Goal: Information Seeking & Learning: Learn about a topic

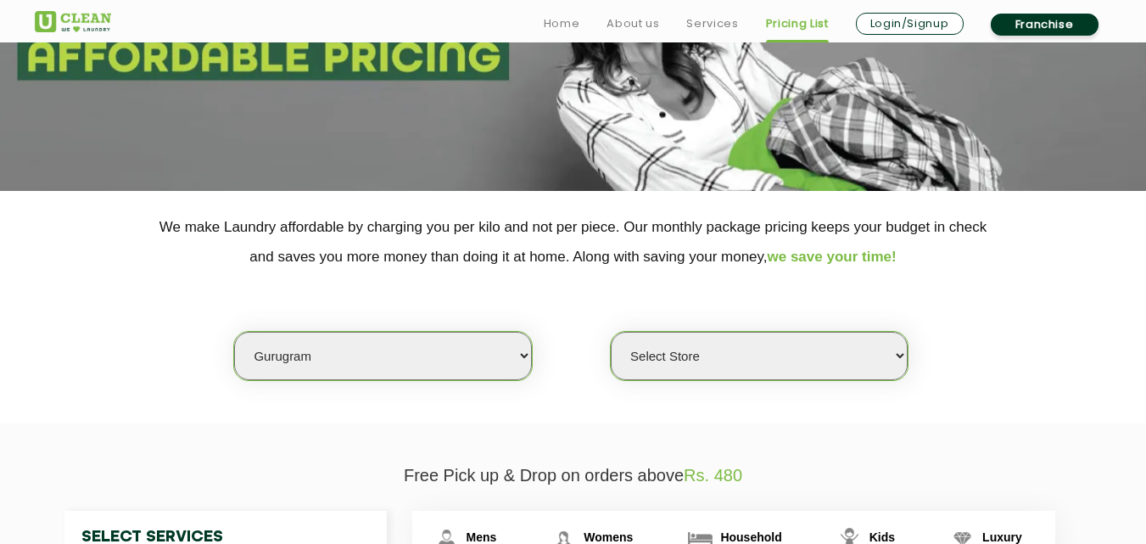
scroll to position [418, 0]
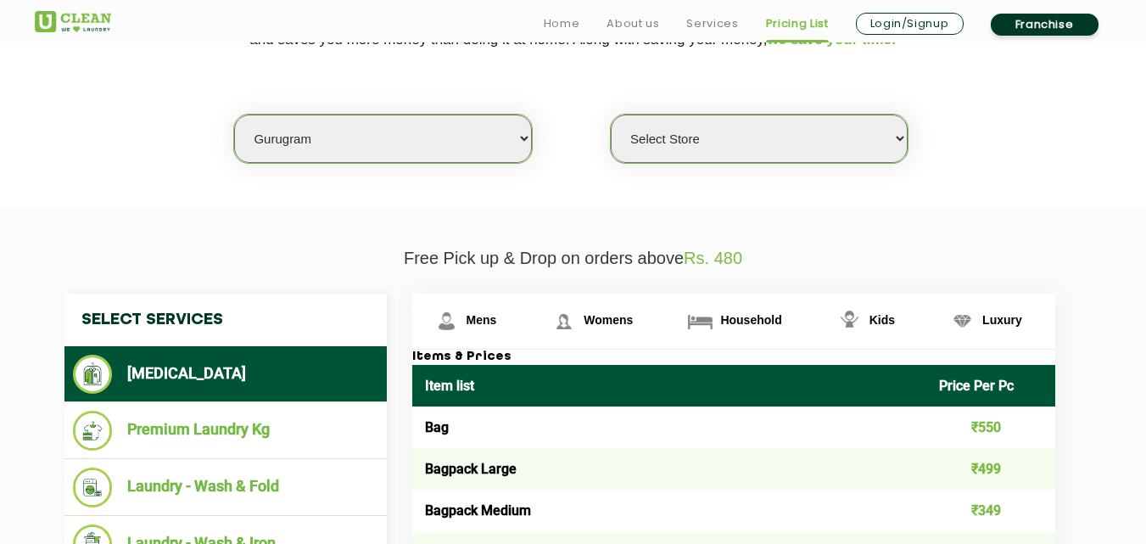
click at [311, 160] on select "Select city [GEOGRAPHIC_DATA] [GEOGRAPHIC_DATA] [GEOGRAPHIC_DATA] [GEOGRAPHIC_D…" at bounding box center [382, 139] width 297 height 48
select select "172"
click at [234, 115] on select "Select city [GEOGRAPHIC_DATA] [GEOGRAPHIC_DATA] [GEOGRAPHIC_DATA] [GEOGRAPHIC_D…" at bounding box center [382, 139] width 297 height 48
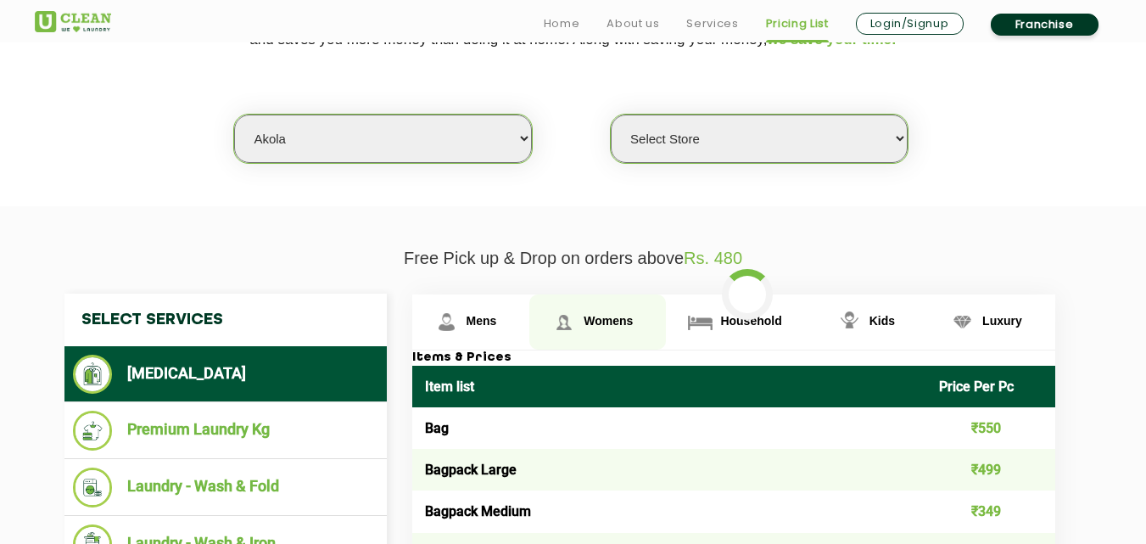
select select "0"
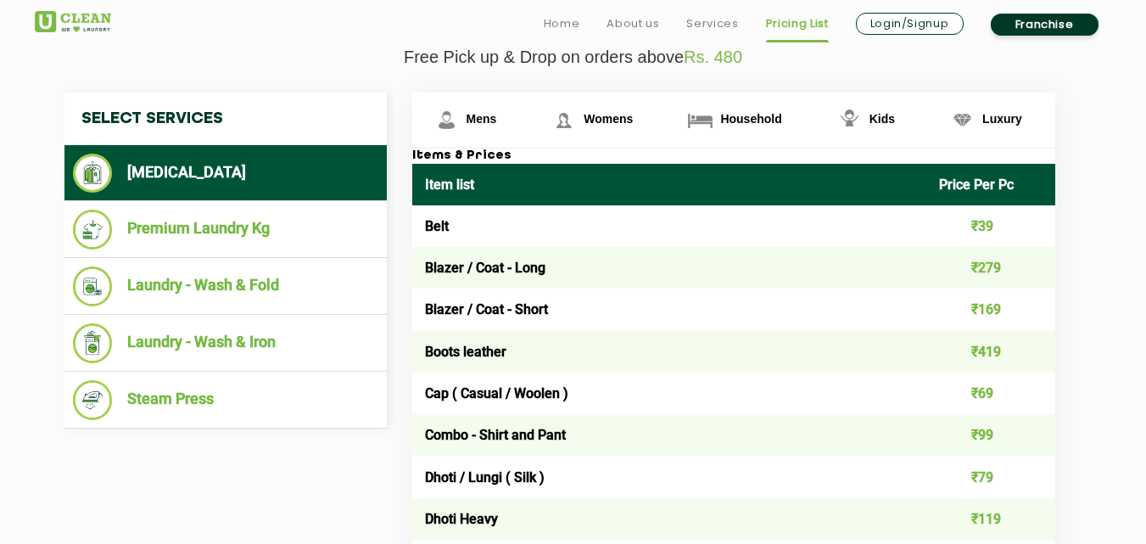
scroll to position [622, 0]
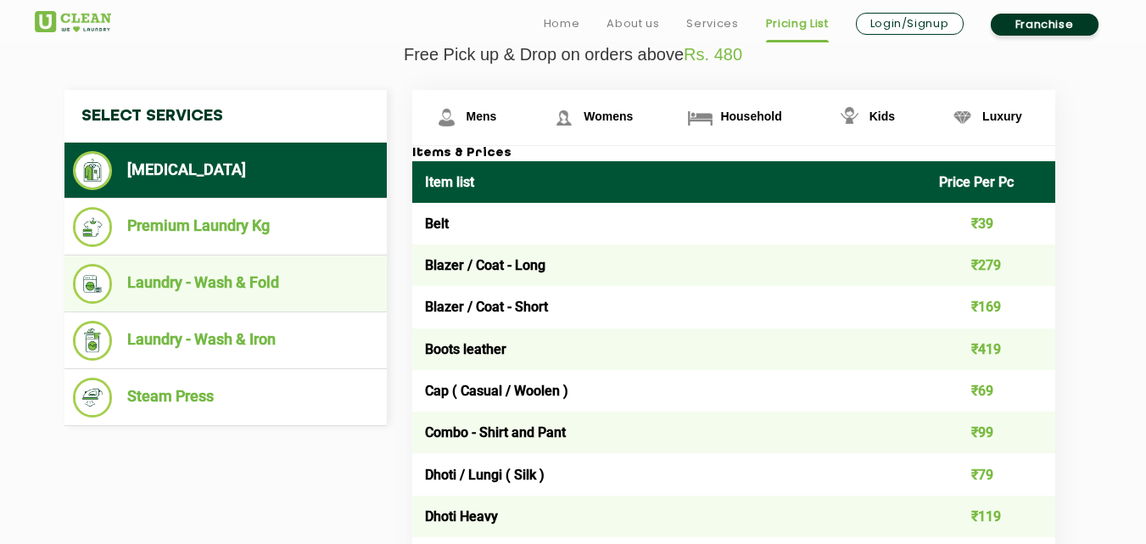
click at [236, 284] on li "Laundry - Wash & Fold" at bounding box center [226, 284] width 306 height 40
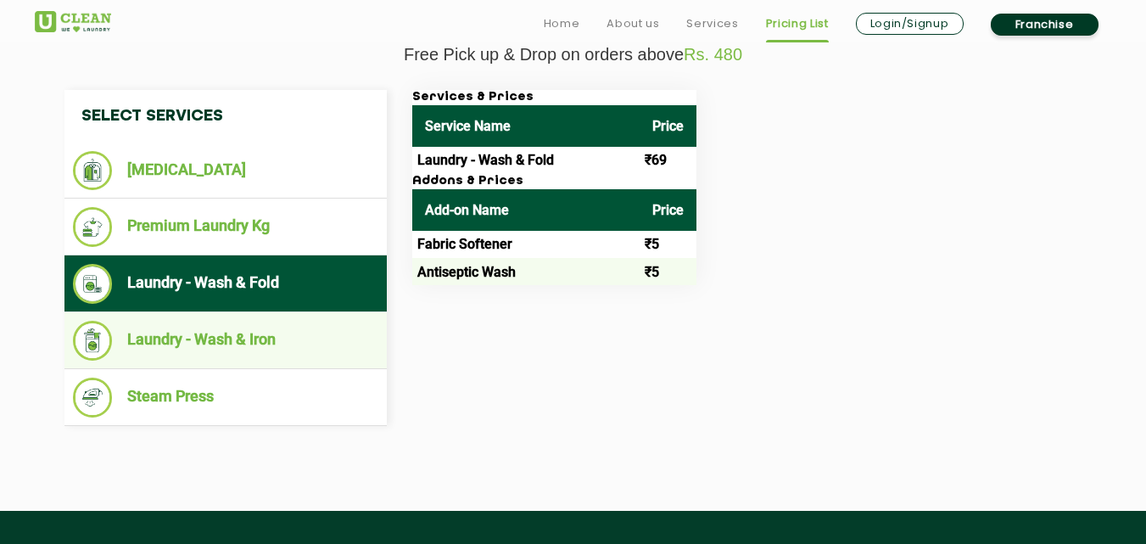
click at [251, 338] on li "Laundry - Wash & Iron" at bounding box center [226, 341] width 306 height 40
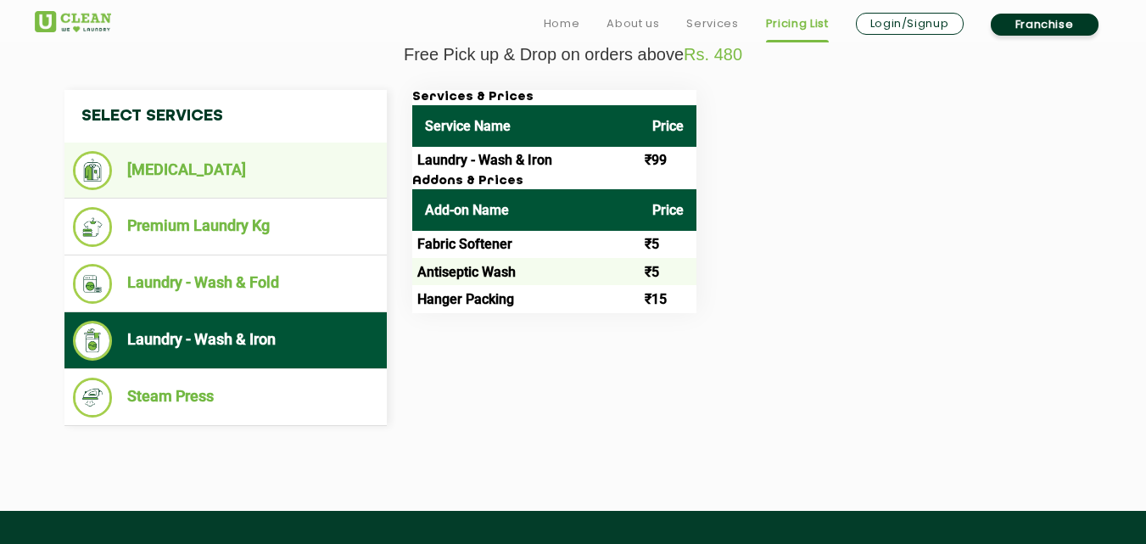
click at [220, 170] on li "[MEDICAL_DATA]" at bounding box center [226, 170] width 306 height 39
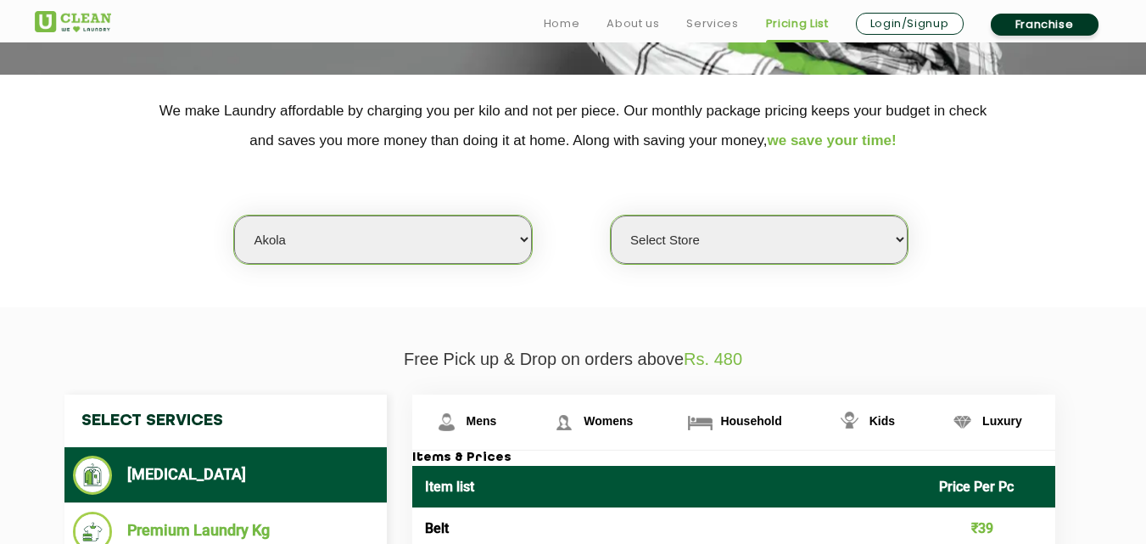
scroll to position [441, 0]
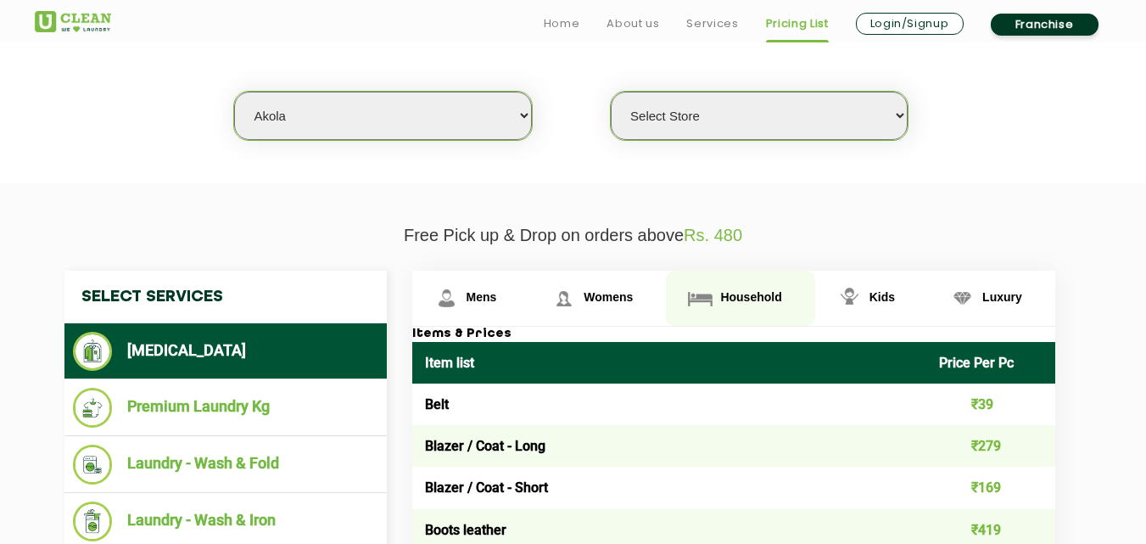
click at [745, 295] on span "Household" at bounding box center [750, 297] width 61 height 14
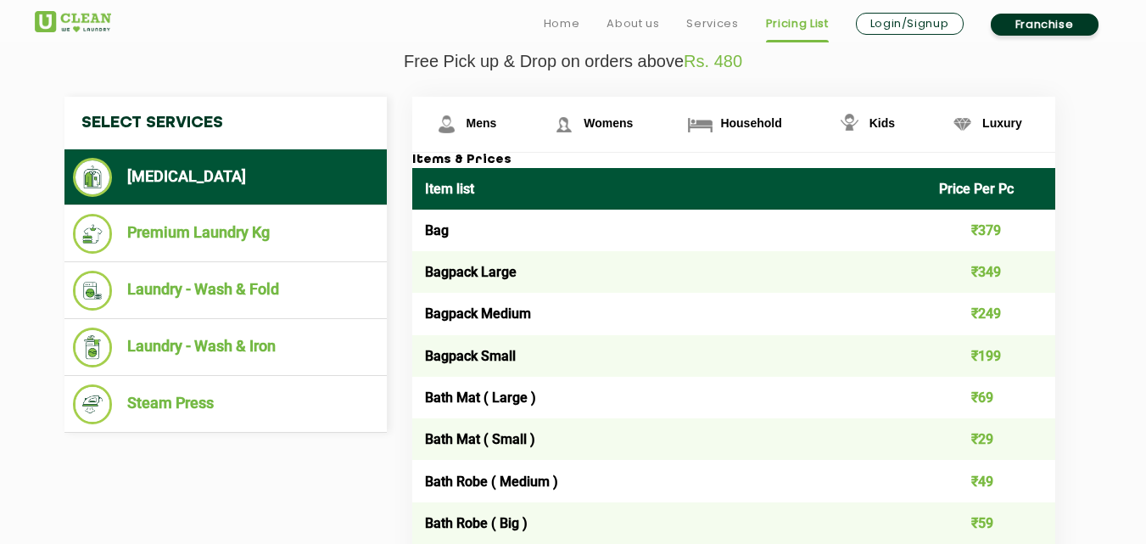
scroll to position [628, 0]
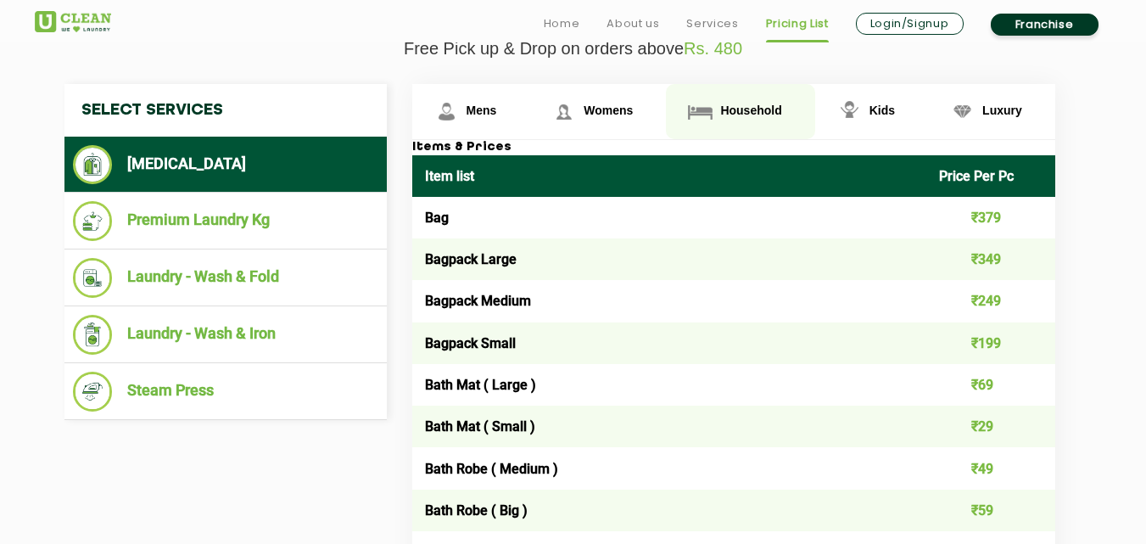
click at [749, 137] on link "Household" at bounding box center [740, 111] width 149 height 55
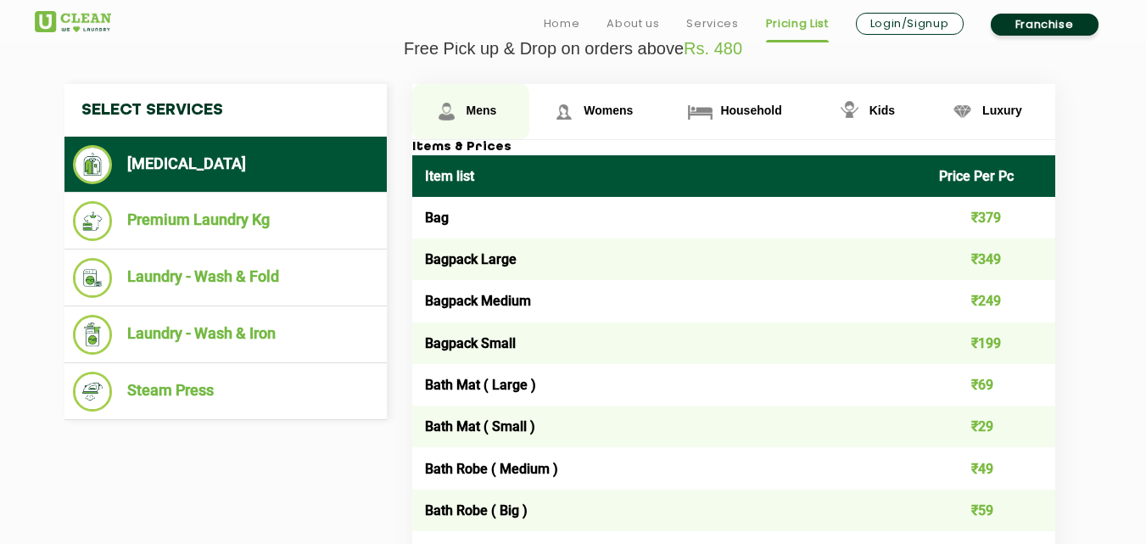
click at [490, 109] on span "Mens" at bounding box center [482, 111] width 31 height 14
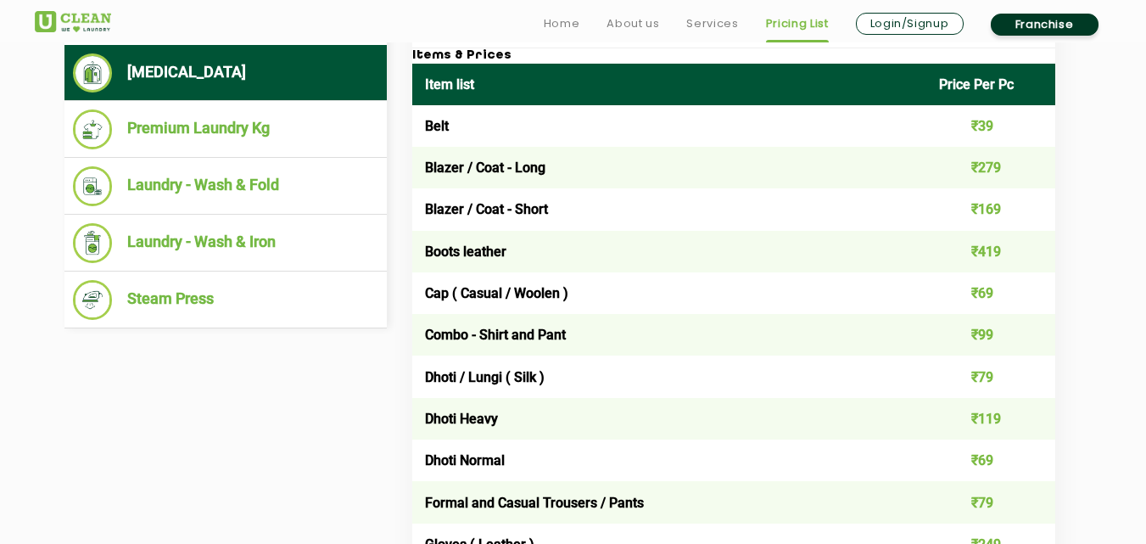
scroll to position [747, 0]
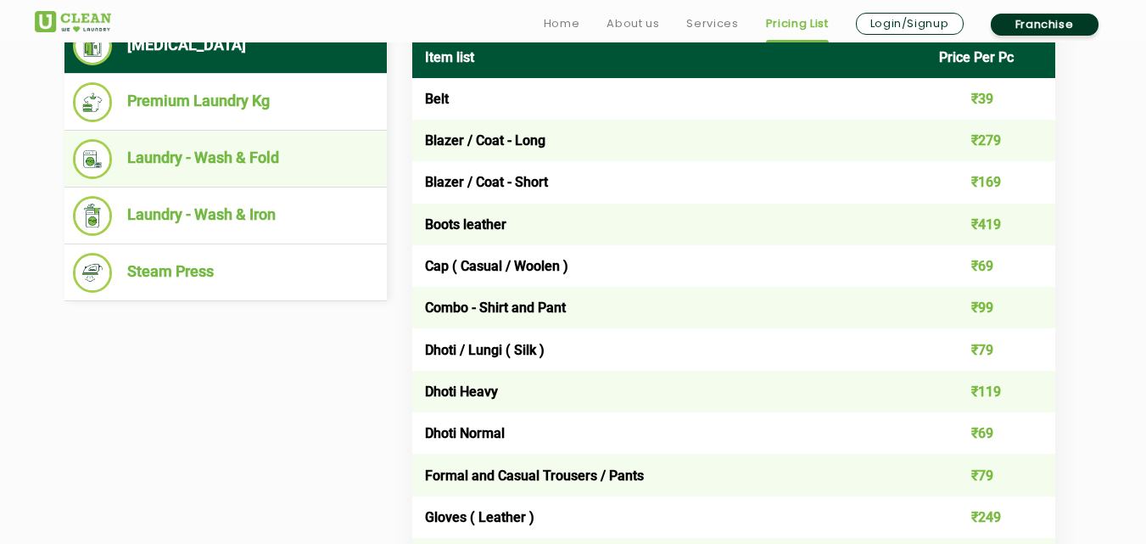
click at [281, 163] on li "Laundry - Wash & Fold" at bounding box center [226, 159] width 306 height 40
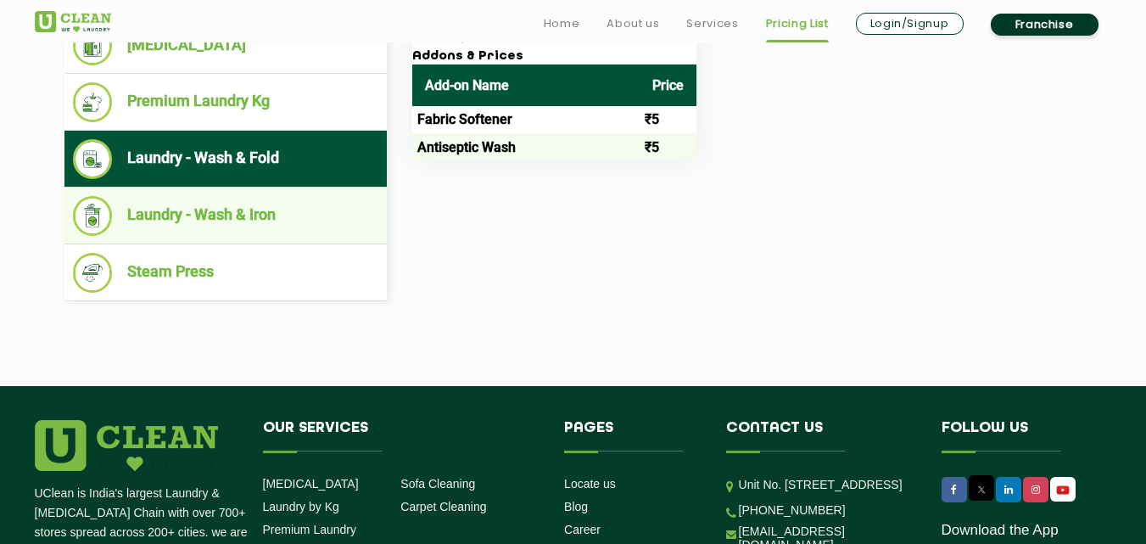
click at [266, 211] on li "Laundry - Wash & Iron" at bounding box center [226, 216] width 306 height 40
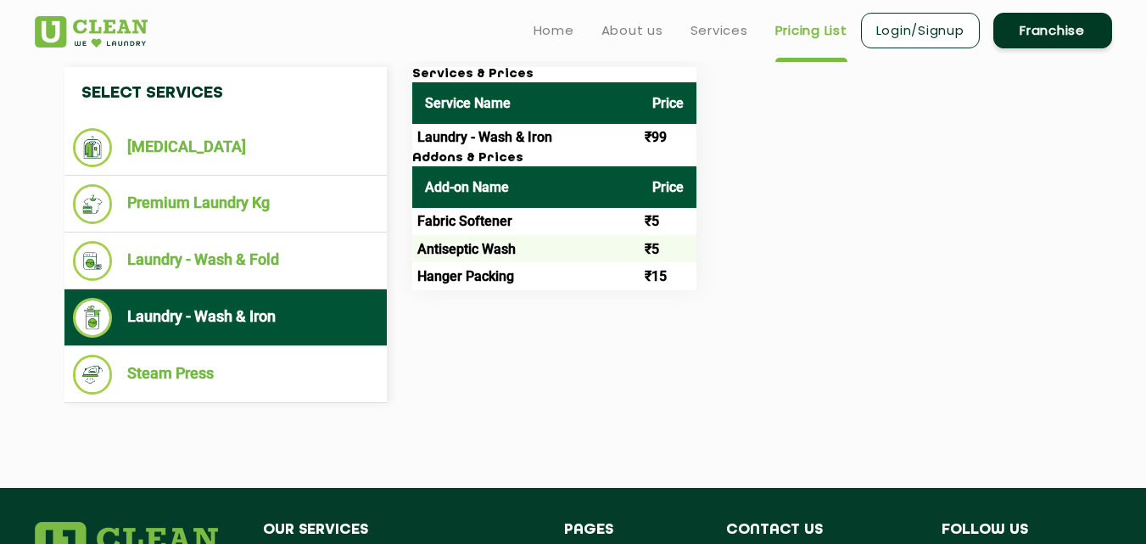
scroll to position [577, 0]
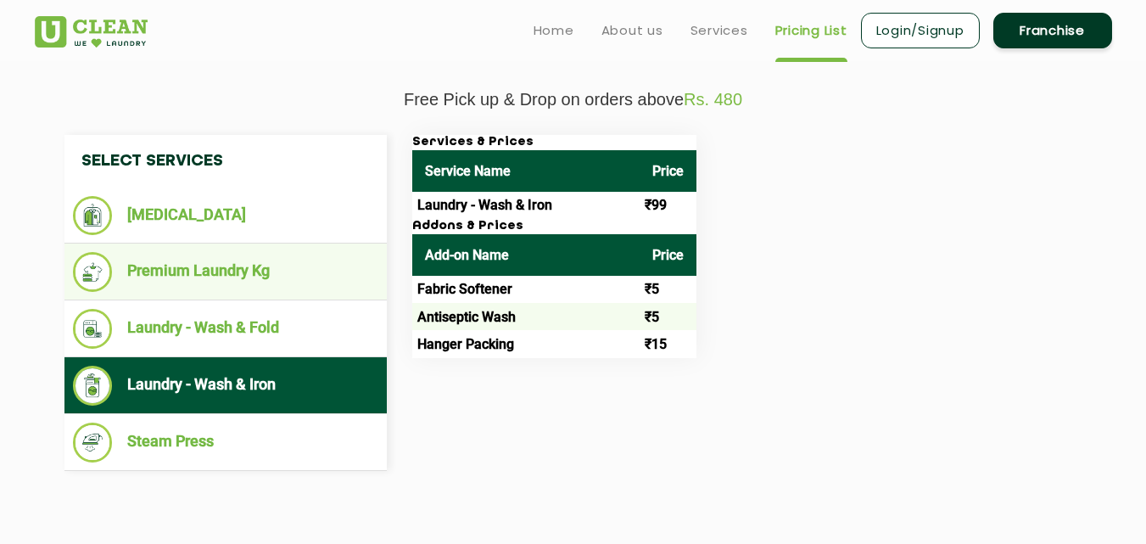
click at [231, 294] on ul "Premium Laundry Kg" at bounding box center [225, 272] width 322 height 57
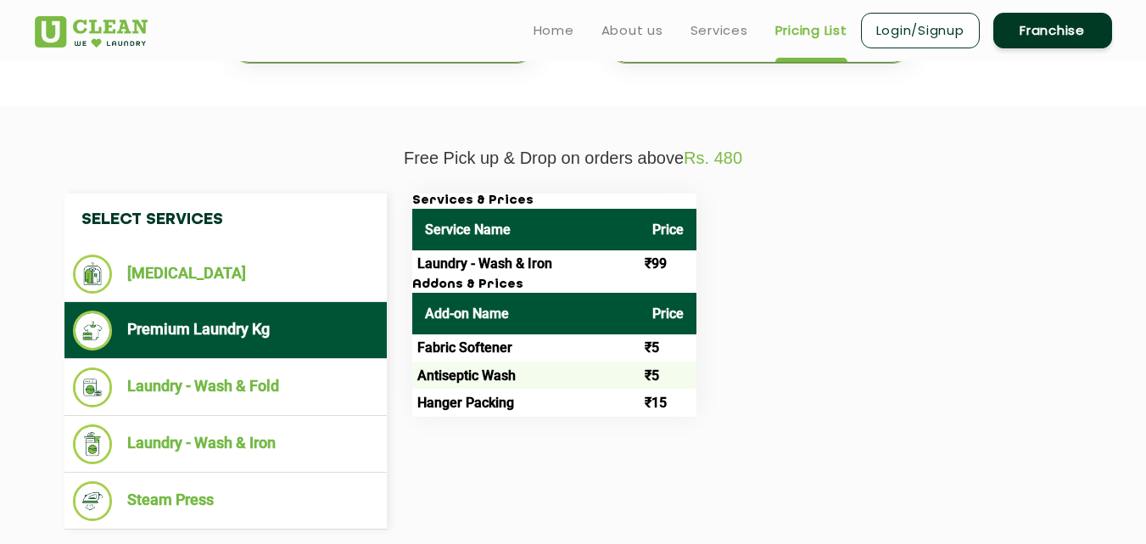
scroll to position [509, 0]
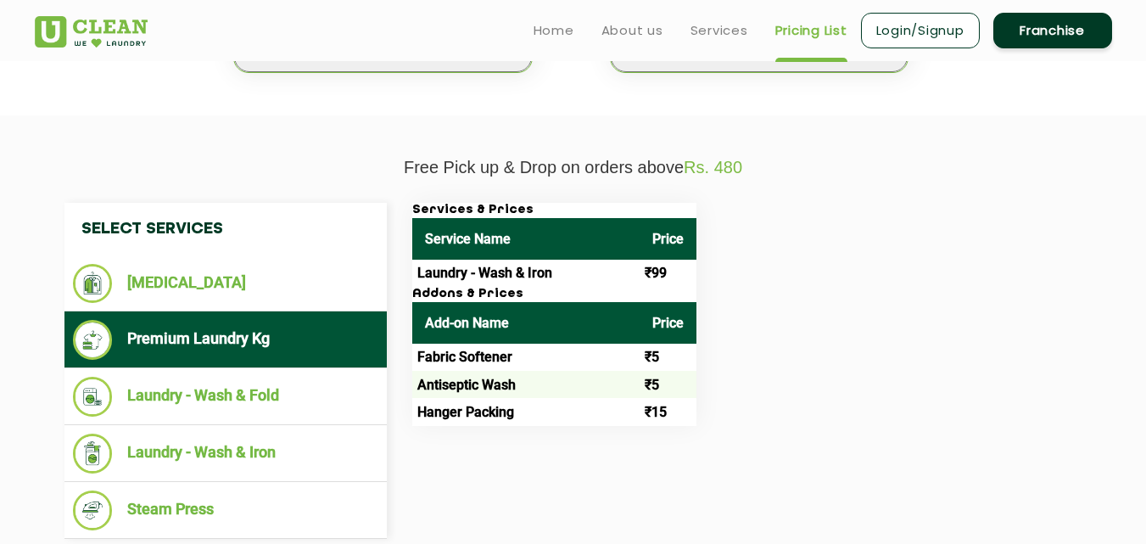
click at [225, 322] on li "Premium Laundry Kg" at bounding box center [226, 340] width 306 height 40
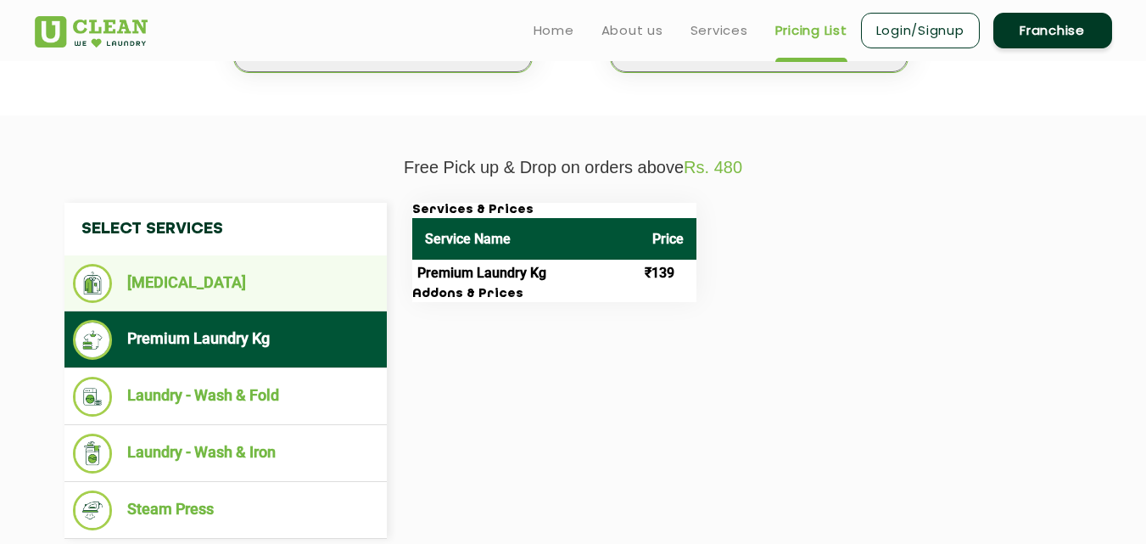
click at [208, 306] on ul "[MEDICAL_DATA]" at bounding box center [225, 283] width 322 height 56
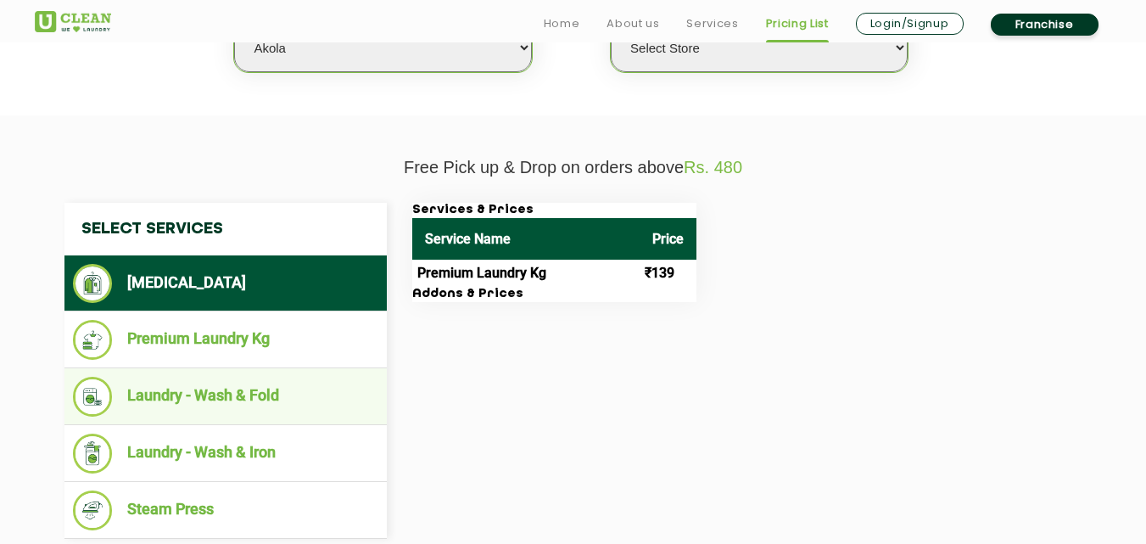
click at [259, 386] on li "Laundry - Wash & Fold" at bounding box center [226, 397] width 306 height 40
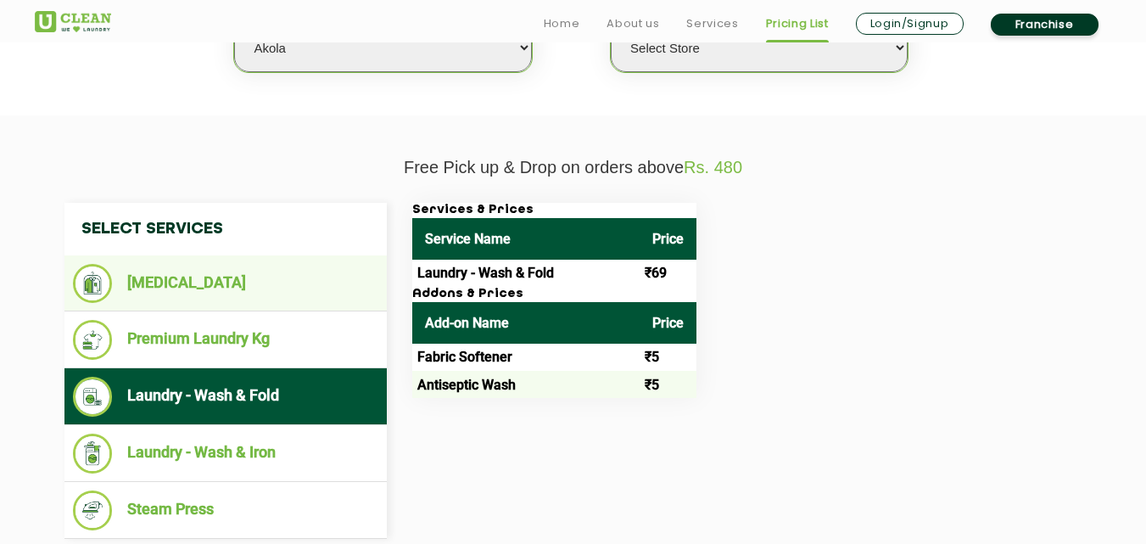
click at [208, 288] on li "[MEDICAL_DATA]" at bounding box center [226, 283] width 306 height 39
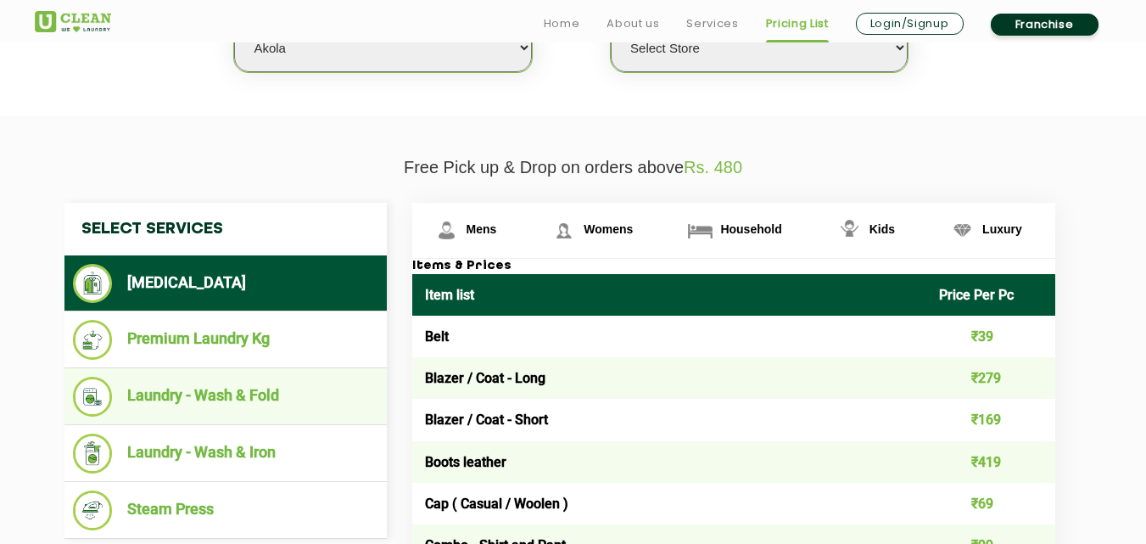
click at [249, 408] on li "Laundry - Wash & Fold" at bounding box center [226, 397] width 306 height 40
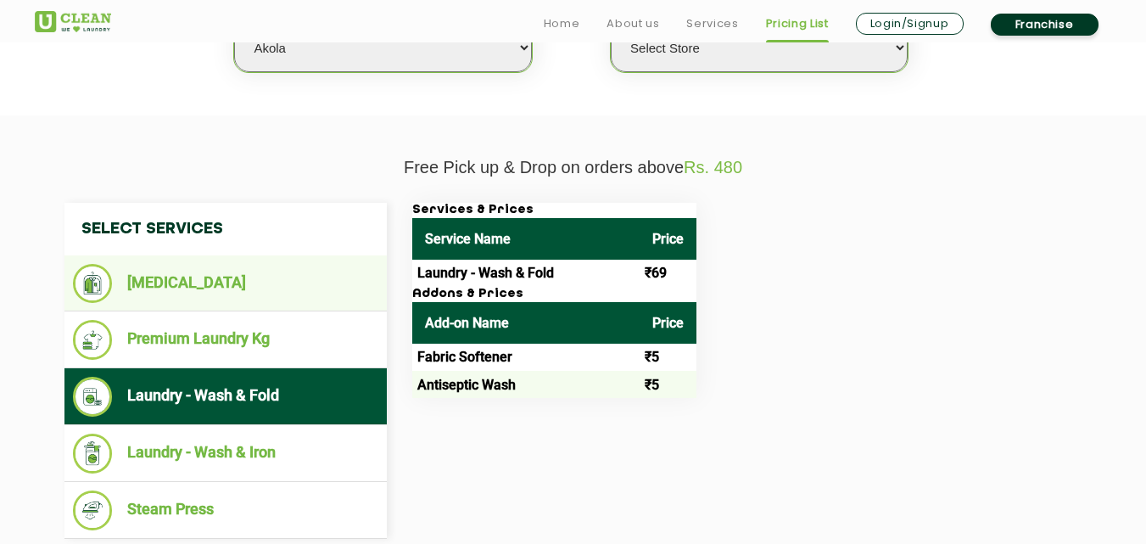
click at [199, 284] on li "[MEDICAL_DATA]" at bounding box center [226, 283] width 306 height 39
